Goal: Task Accomplishment & Management: Complete application form

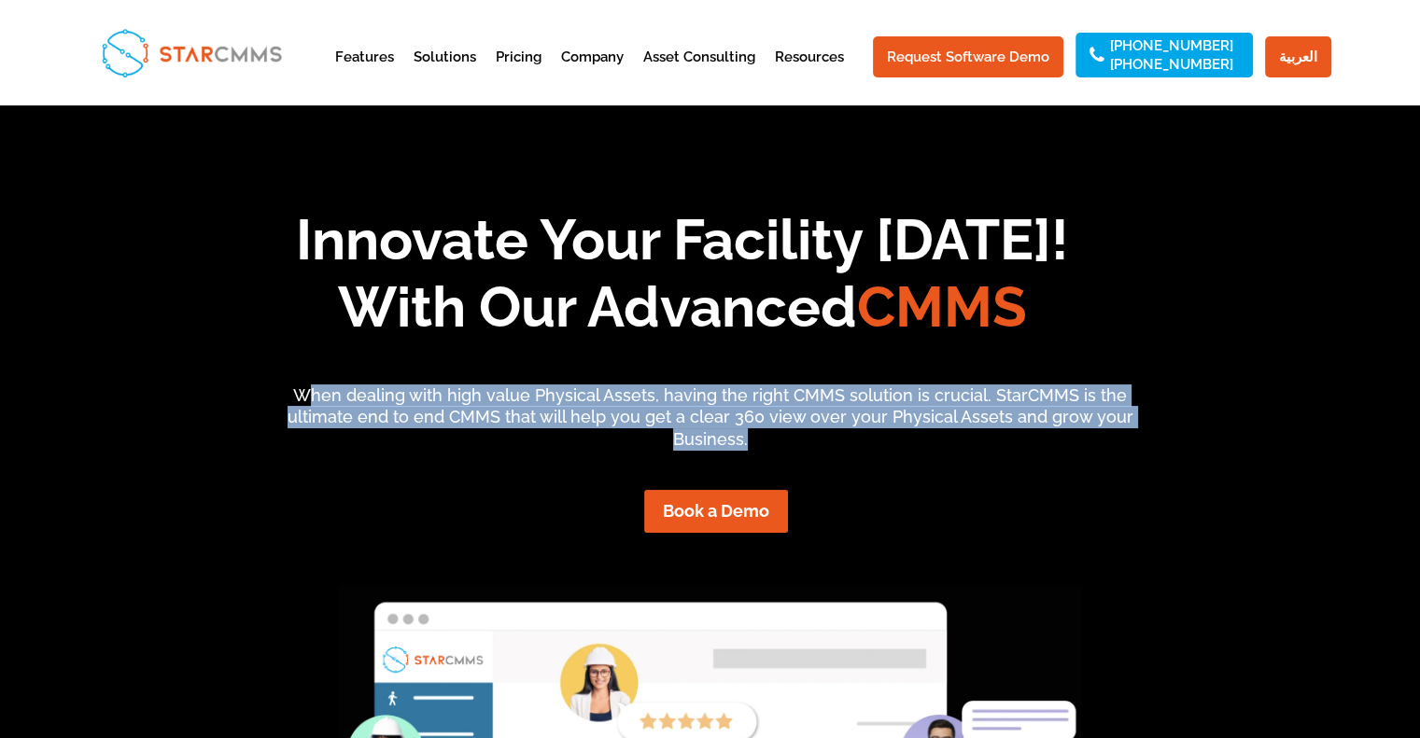
drag, startPoint x: 320, startPoint y: 404, endPoint x: 749, endPoint y: 434, distance: 429.5
click at [749, 434] on p "When dealing with high value Physical Assets, having the right CMMS solution is…" at bounding box center [710, 418] width 880 height 66
click at [996, 59] on link "Request Software Demo" at bounding box center [968, 56] width 190 height 41
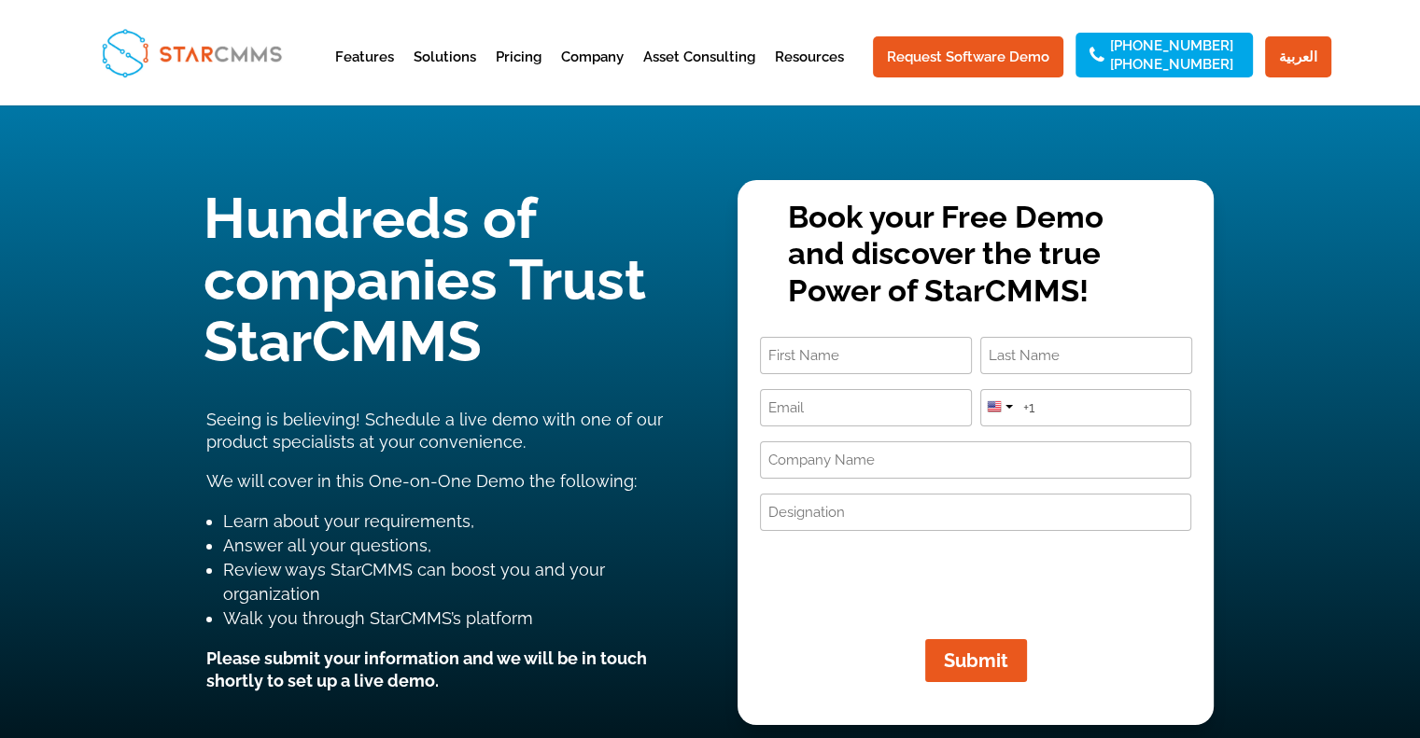
click at [859, 365] on input "First" at bounding box center [866, 355] width 212 height 37
type input "ali"
click at [1056, 361] on input "Last" at bounding box center [1086, 355] width 212 height 37
type input "aldossari"
click at [821, 409] on input "Email (Required)" at bounding box center [866, 407] width 212 height 37
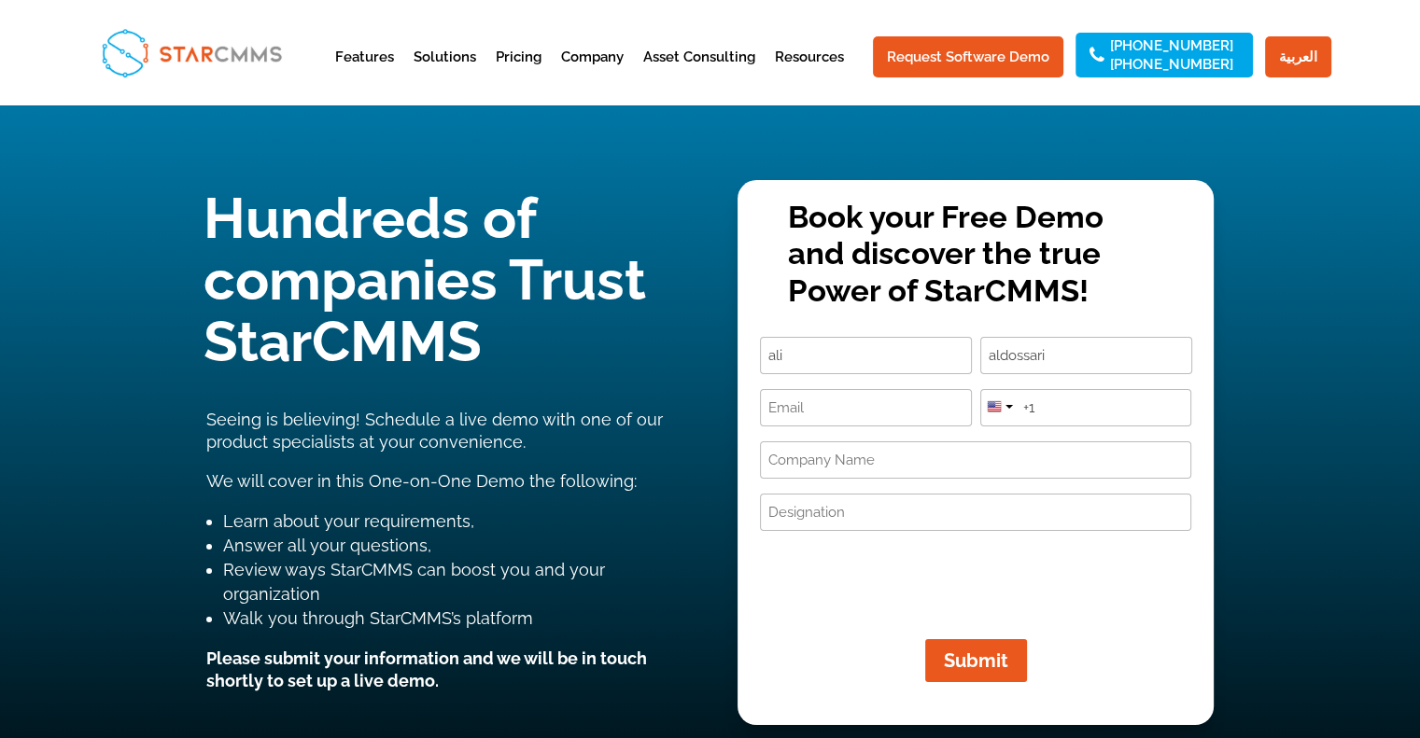
paste input "[EMAIL_ADDRESS][DOMAIN_NAME]"
type input "[EMAIL_ADDRESS][DOMAIN_NAME]"
click at [998, 417] on div at bounding box center [998, 405] width 35 height 30
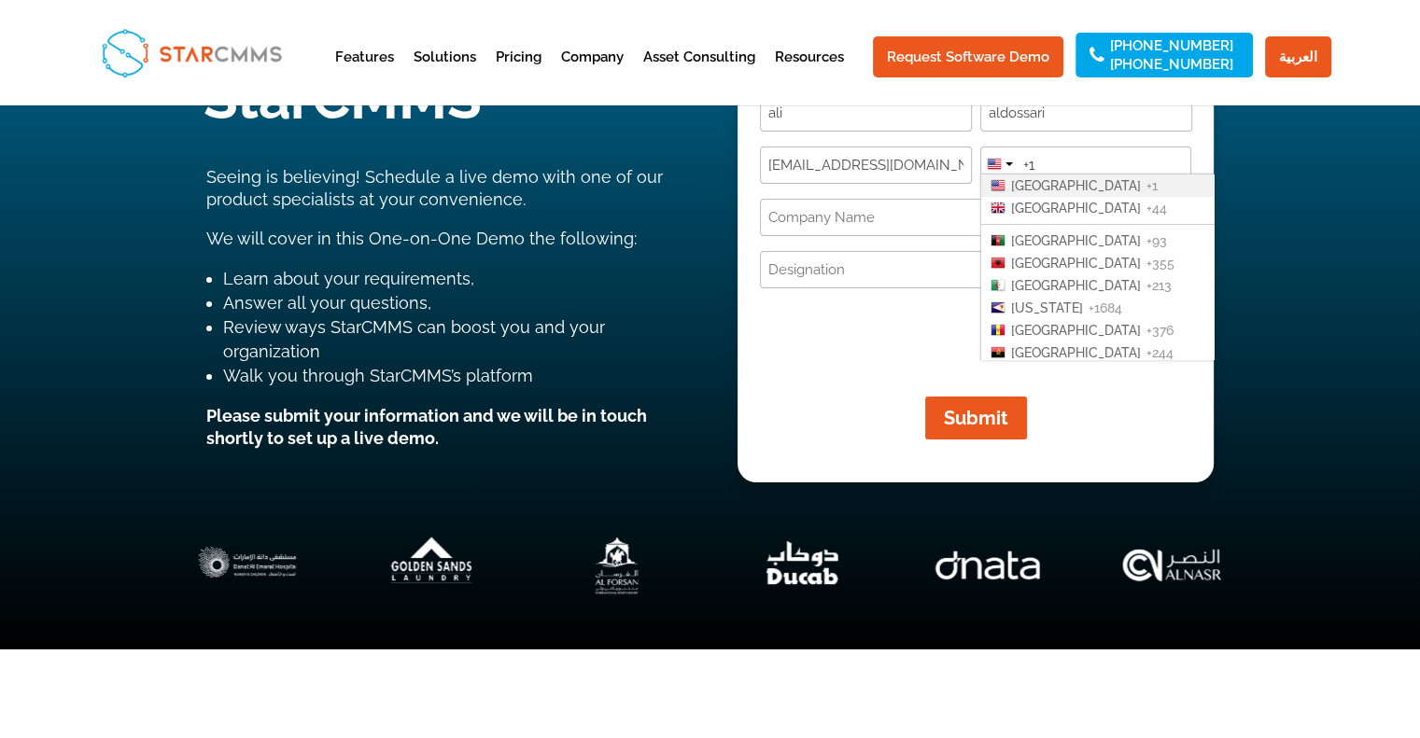
click at [1116, 168] on input "+1" at bounding box center [1086, 165] width 212 height 37
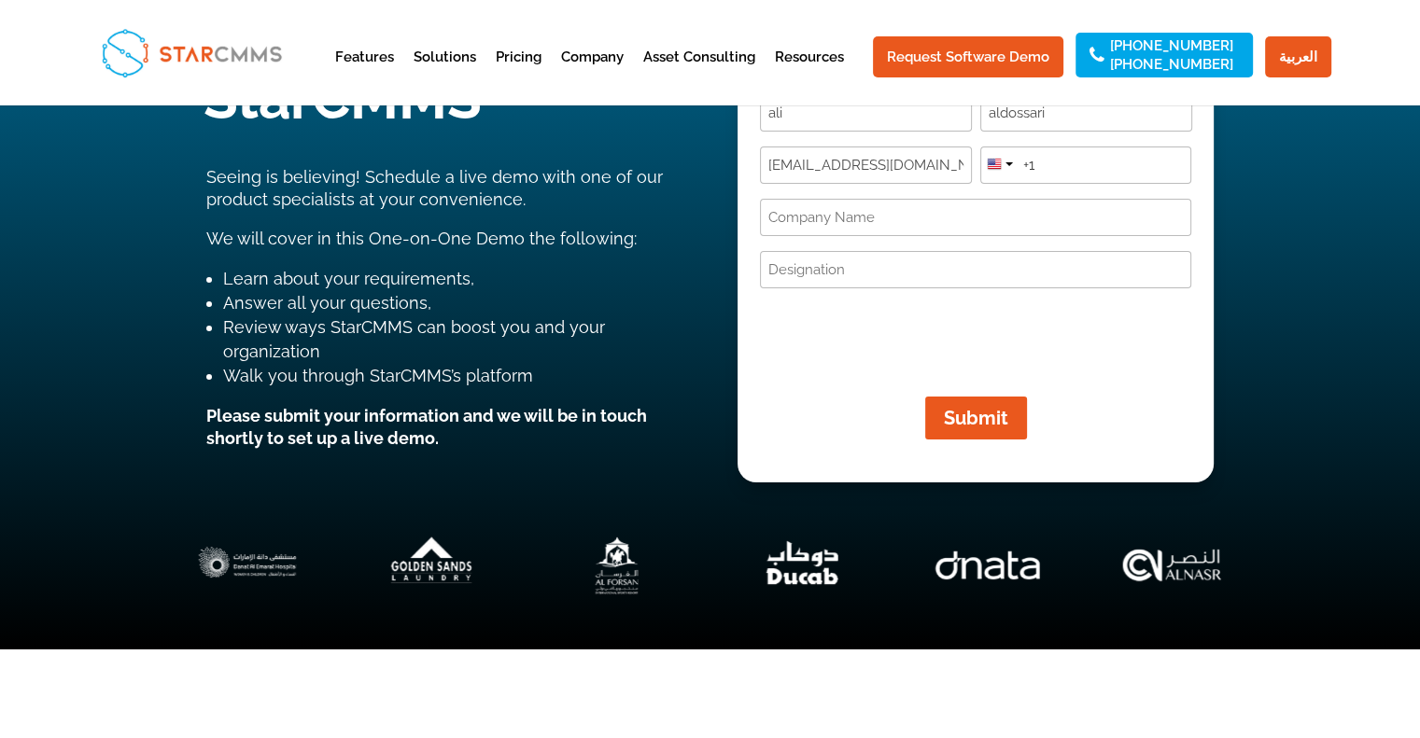
click at [1116, 168] on input "+1" at bounding box center [1086, 165] width 212 height 37
click at [1003, 166] on div at bounding box center [998, 162] width 35 height 30
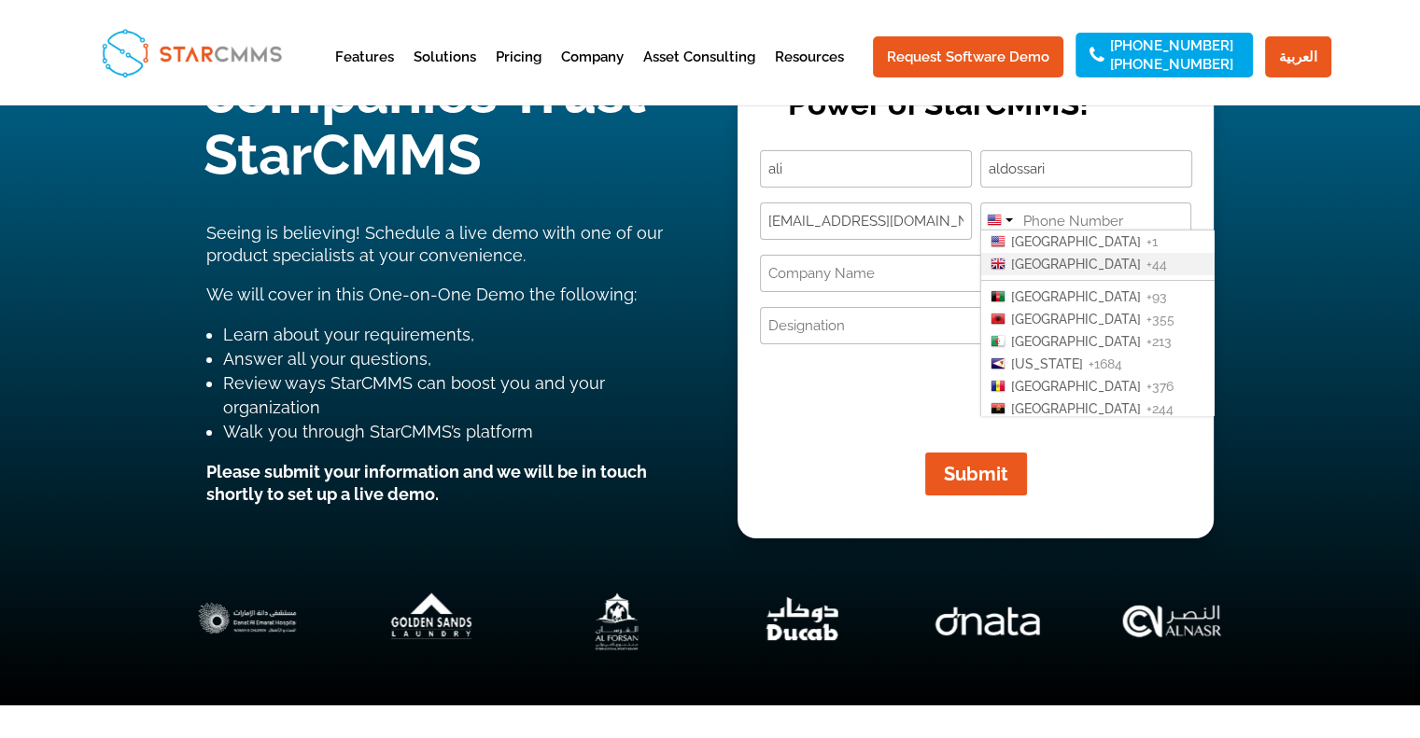
click at [1146, 262] on span "+44" at bounding box center [1156, 264] width 21 height 15
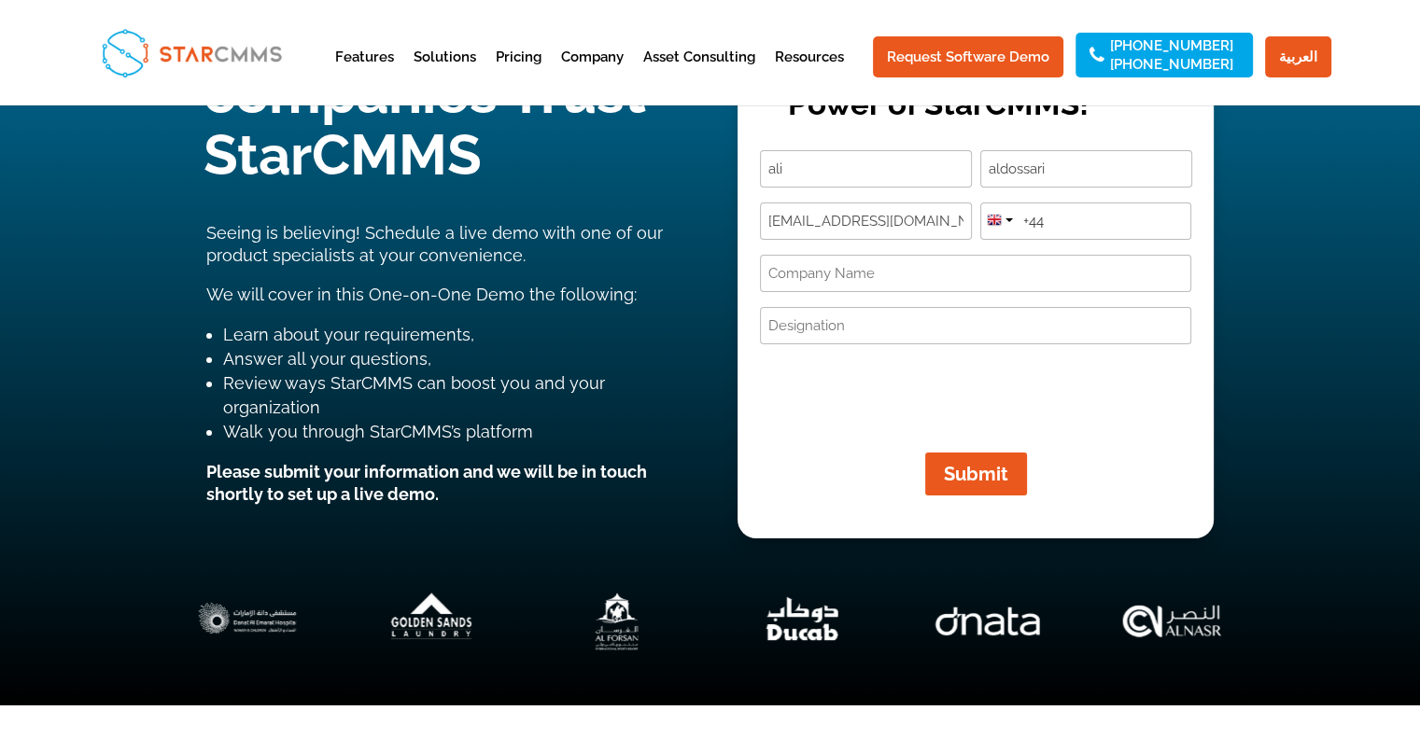
click at [1090, 216] on input "+44" at bounding box center [1086, 221] width 212 height 37
click at [1005, 220] on div at bounding box center [1008, 220] width 7 height 4
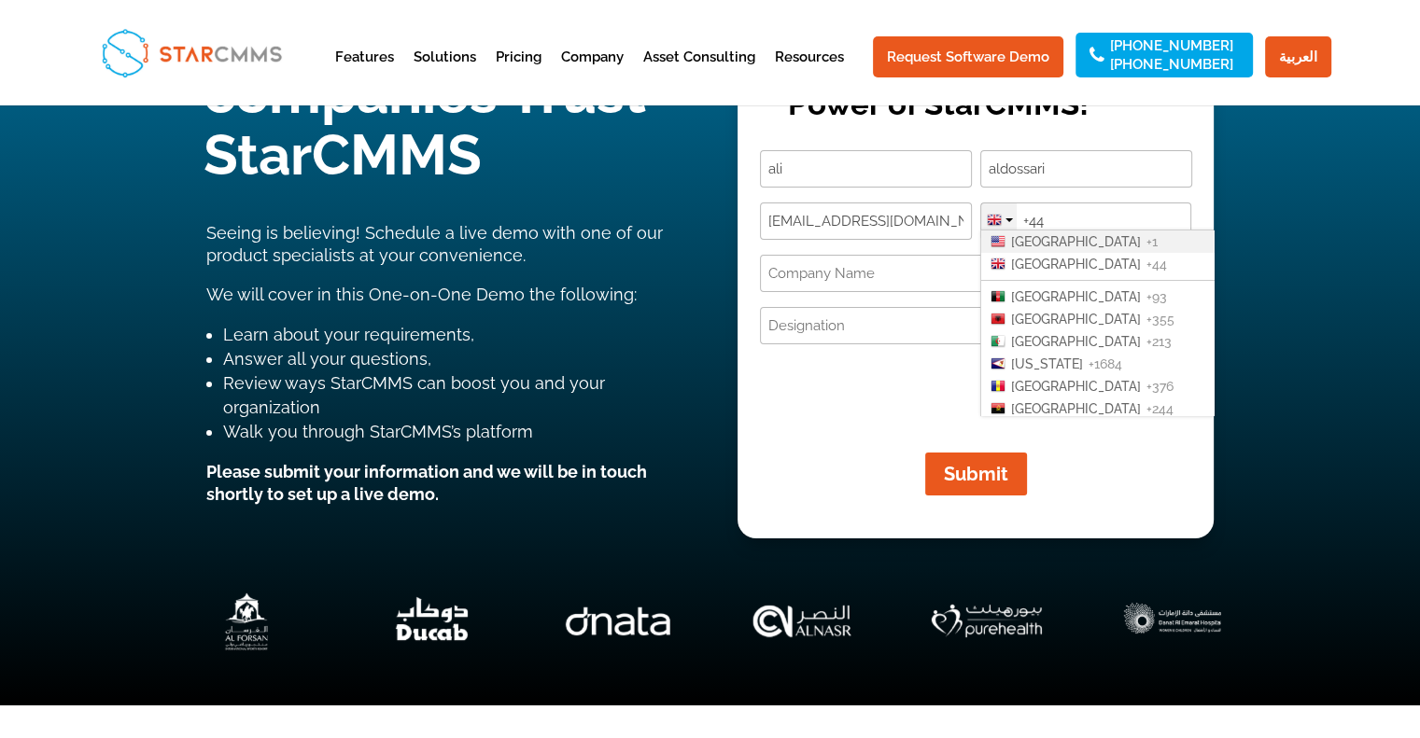
click at [1000, 215] on div at bounding box center [994, 220] width 15 height 15
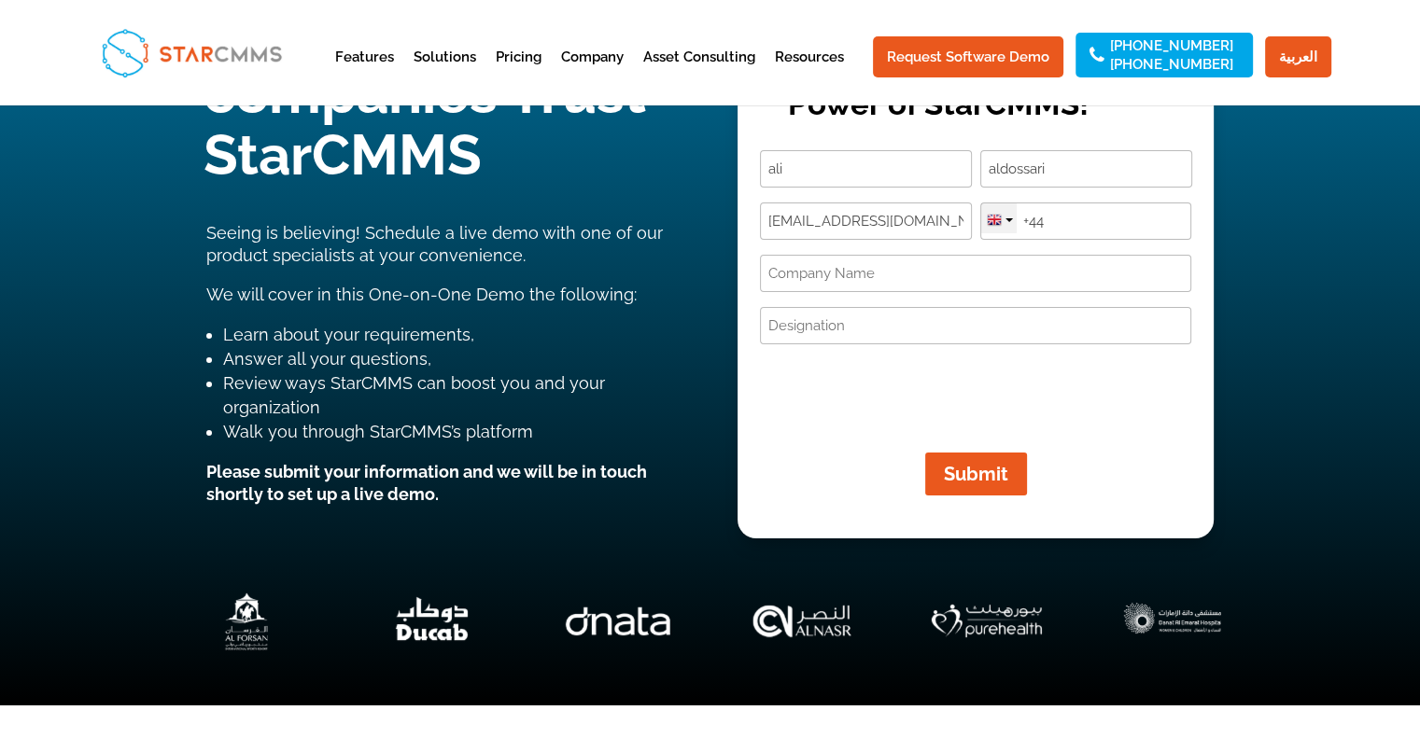
click at [996, 227] on div at bounding box center [994, 220] width 15 height 15
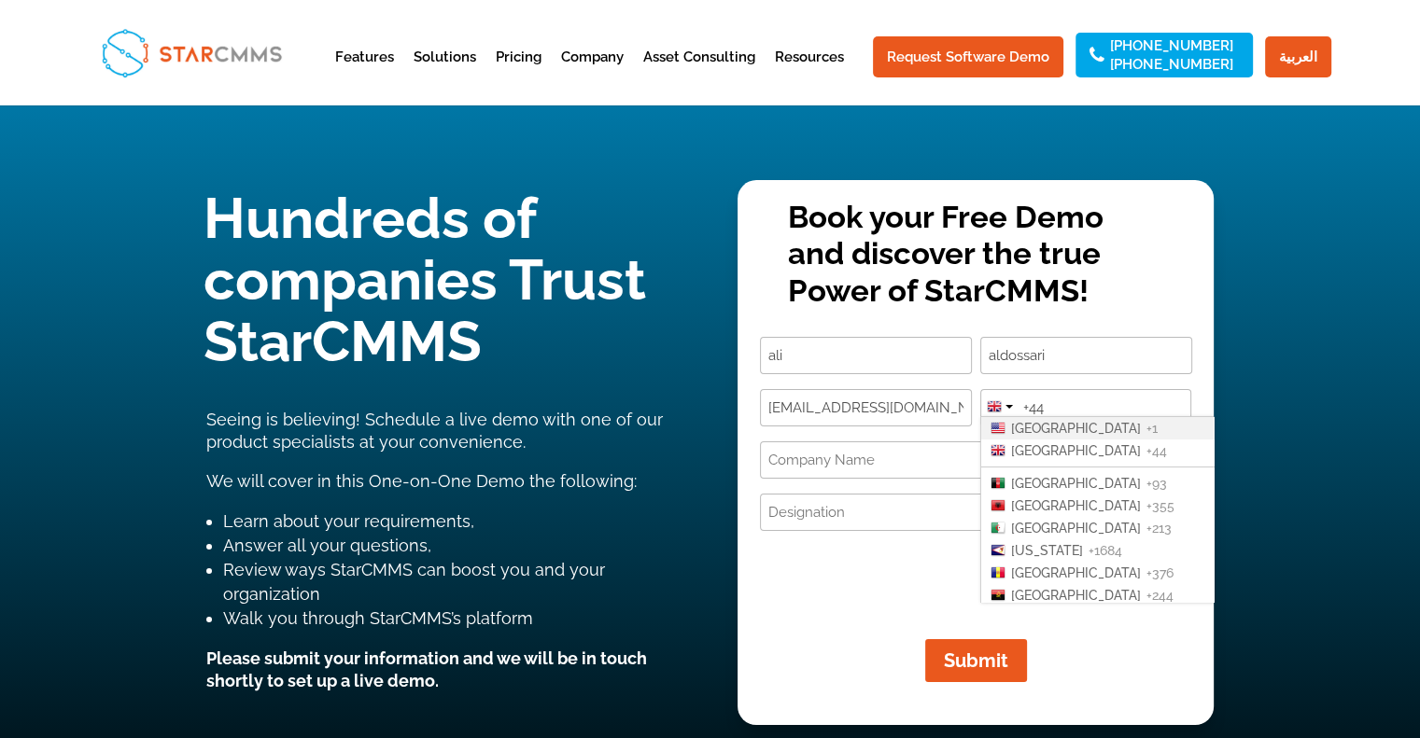
click at [1090, 425] on span "[GEOGRAPHIC_DATA]" at bounding box center [1076, 428] width 130 height 15
type input "+1"
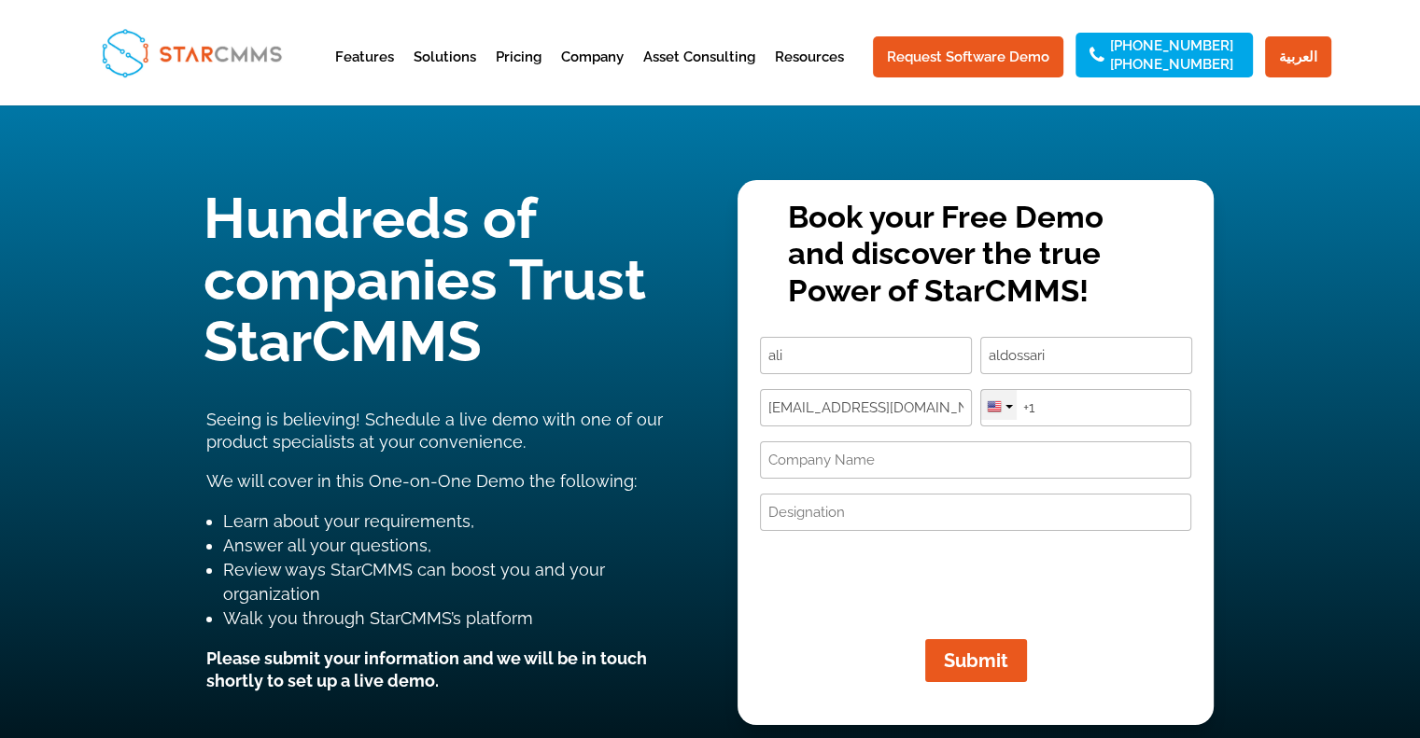
click at [1004, 404] on div at bounding box center [998, 405] width 35 height 30
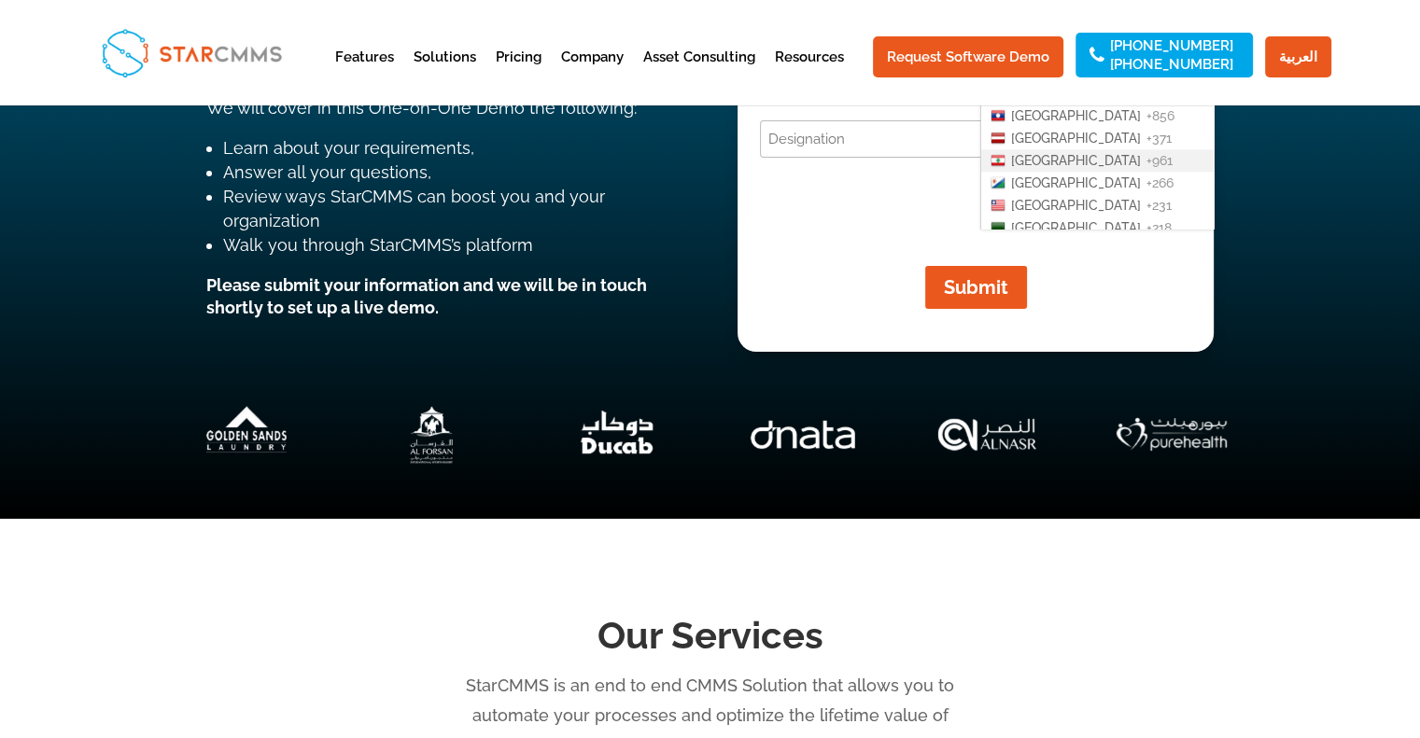
scroll to position [2427, 0]
